Goal: Check status: Check status

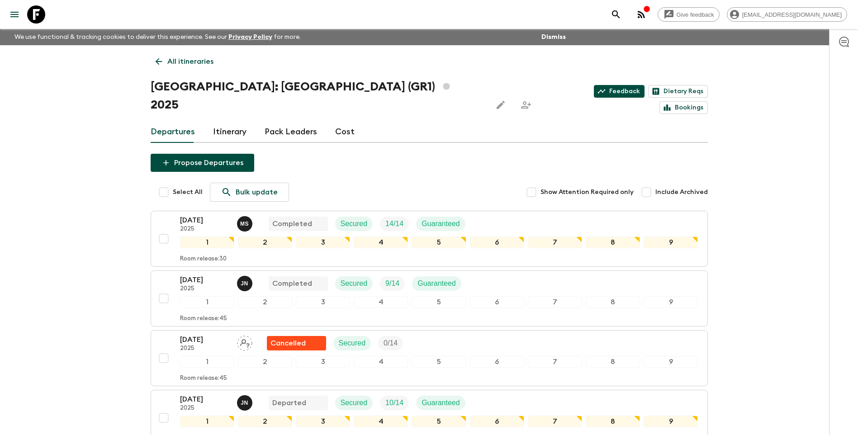
click at [594, 94] on link "Feedback" at bounding box center [619, 91] width 51 height 13
click at [167, 65] on p "All itineraries" at bounding box center [190, 61] width 46 height 11
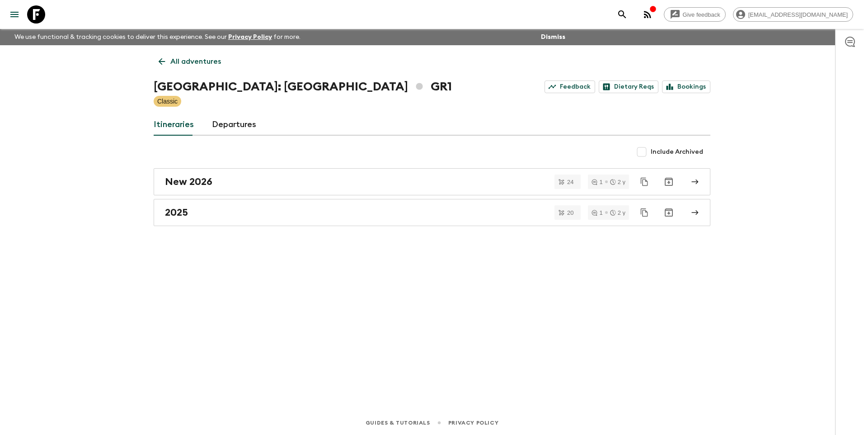
click at [178, 64] on p "All adventures" at bounding box center [195, 61] width 51 height 11
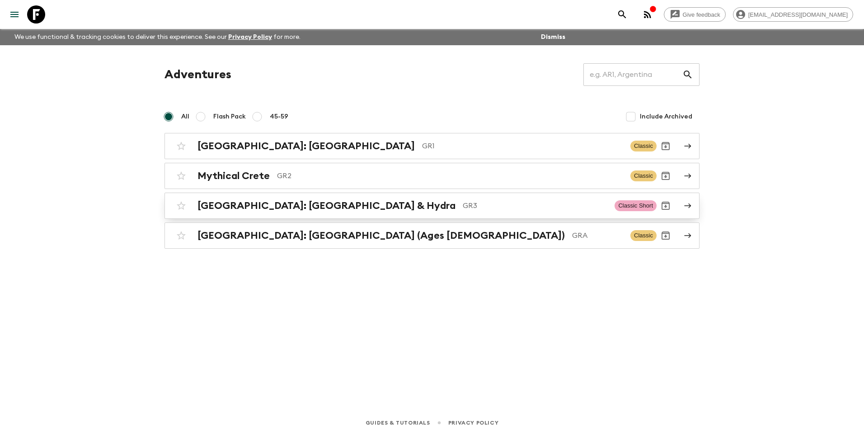
click at [269, 209] on h2 "[GEOGRAPHIC_DATA]: [GEOGRAPHIC_DATA] & Hydra" at bounding box center [327, 206] width 258 height 12
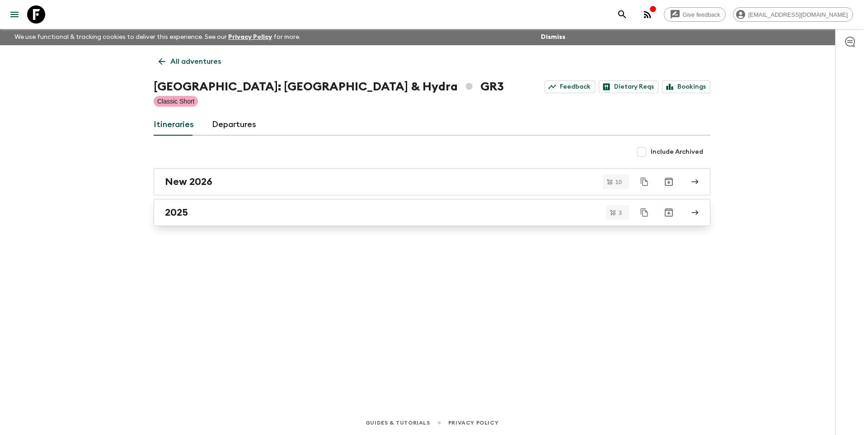
click at [188, 210] on h2 "2025" at bounding box center [176, 213] width 23 height 12
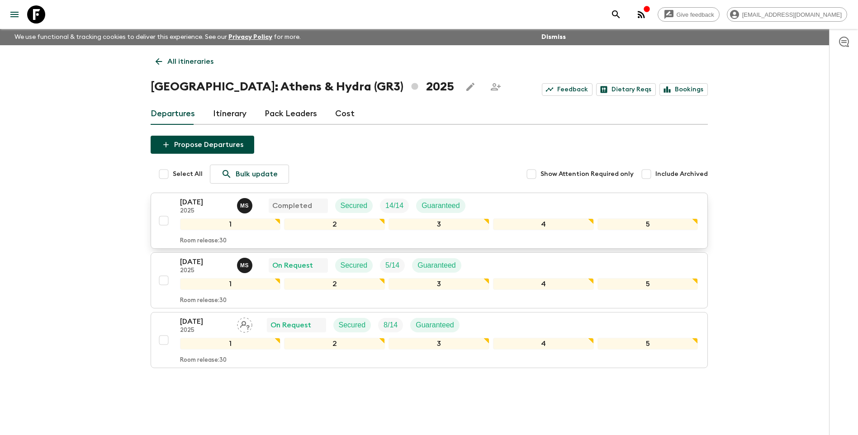
click at [192, 204] on p "[DATE]" at bounding box center [205, 202] width 50 height 11
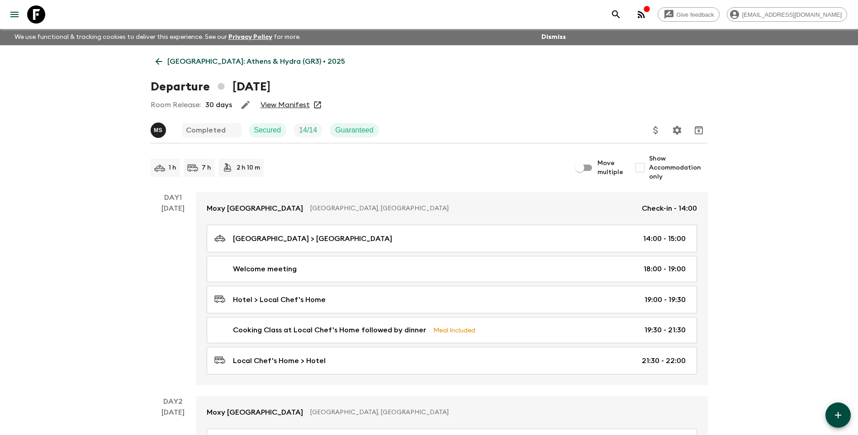
click at [299, 104] on link "View Manifest" at bounding box center [284, 104] width 49 height 9
click at [200, 62] on p "[GEOGRAPHIC_DATA]: Athens & Hydra (GR3) • 2025" at bounding box center [256, 61] width 178 height 11
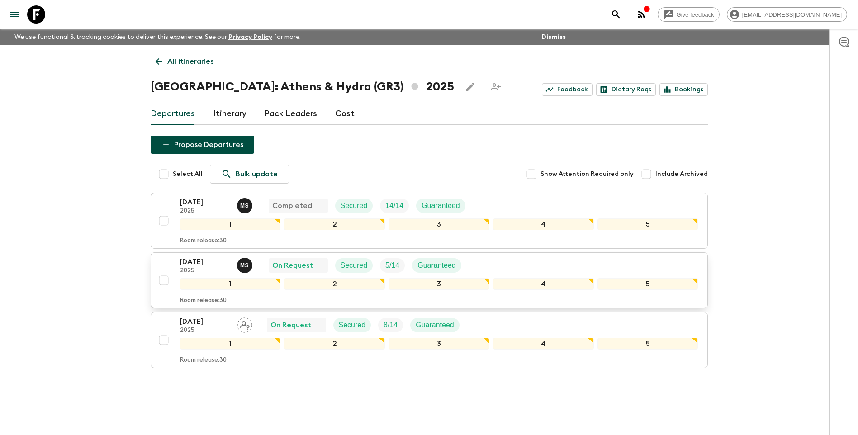
click at [190, 260] on p "[DATE]" at bounding box center [205, 261] width 50 height 11
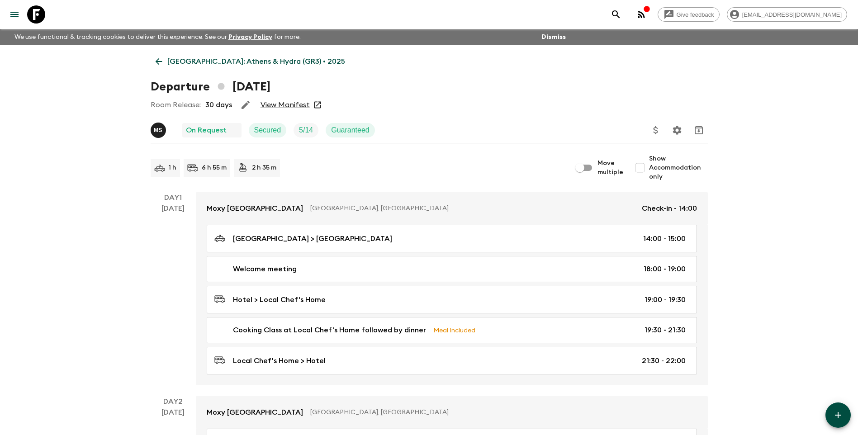
click at [285, 100] on div "Room Release: 30 days View Manifest" at bounding box center [429, 105] width 557 height 18
click at [279, 102] on link "View Manifest" at bounding box center [284, 104] width 49 height 9
click at [198, 61] on p "[GEOGRAPHIC_DATA]: Athens & Hydra (GR3) • 2025" at bounding box center [256, 61] width 178 height 11
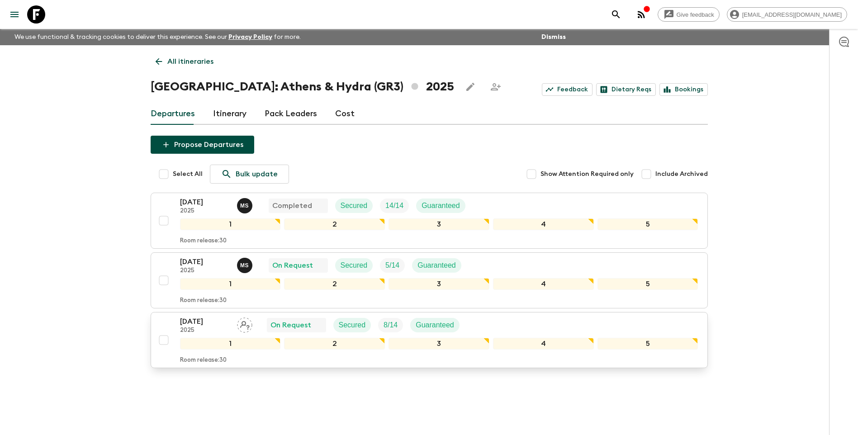
click at [194, 321] on p "[DATE]" at bounding box center [205, 321] width 50 height 11
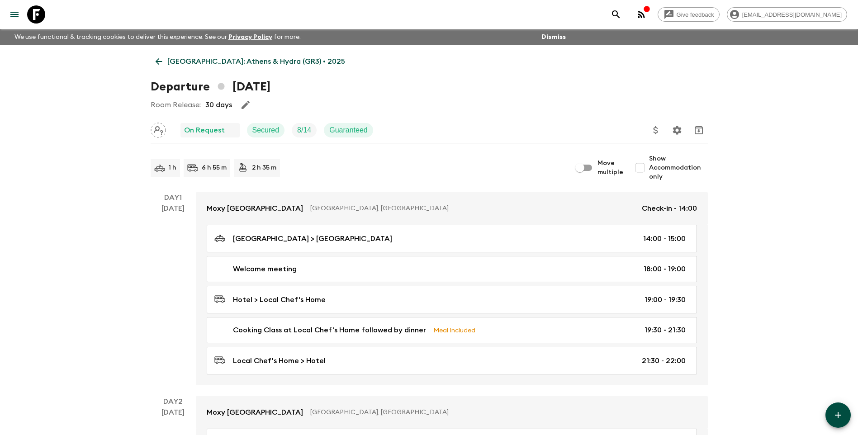
click at [176, 61] on p "[GEOGRAPHIC_DATA]: Athens & Hydra (GR3) • 2025" at bounding box center [256, 61] width 178 height 11
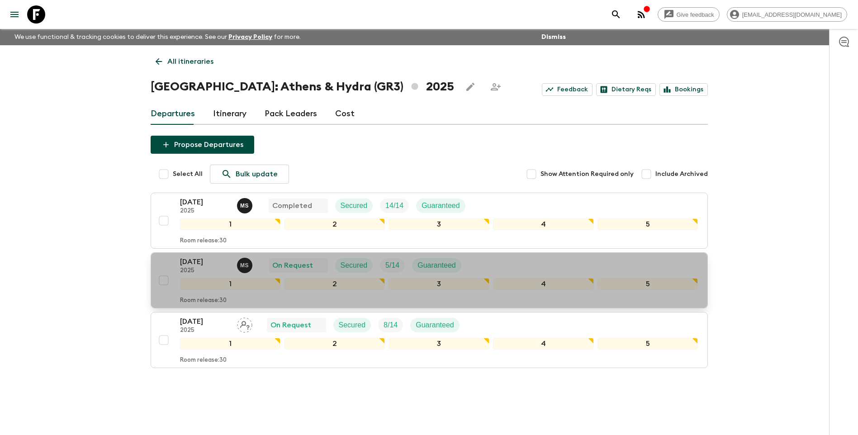
drag, startPoint x: 206, startPoint y: 261, endPoint x: 232, endPoint y: 262, distance: 26.2
click at [206, 261] on p "[DATE]" at bounding box center [205, 261] width 50 height 11
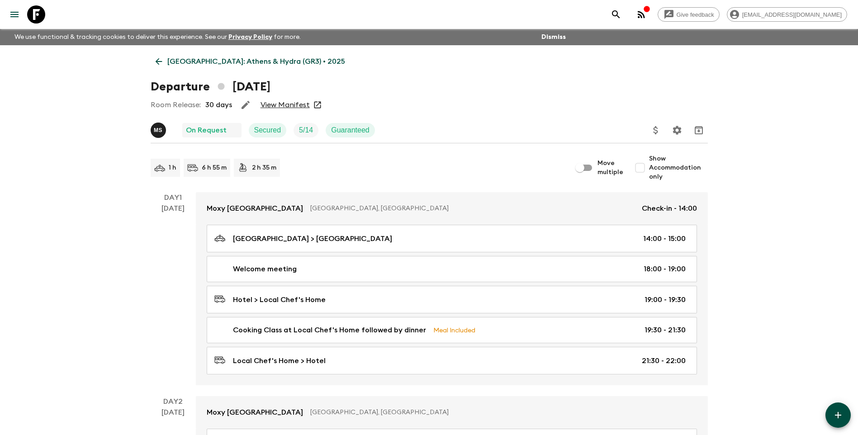
click at [278, 101] on link "View Manifest" at bounding box center [284, 104] width 49 height 9
